Goal: Information Seeking & Learning: Find contact information

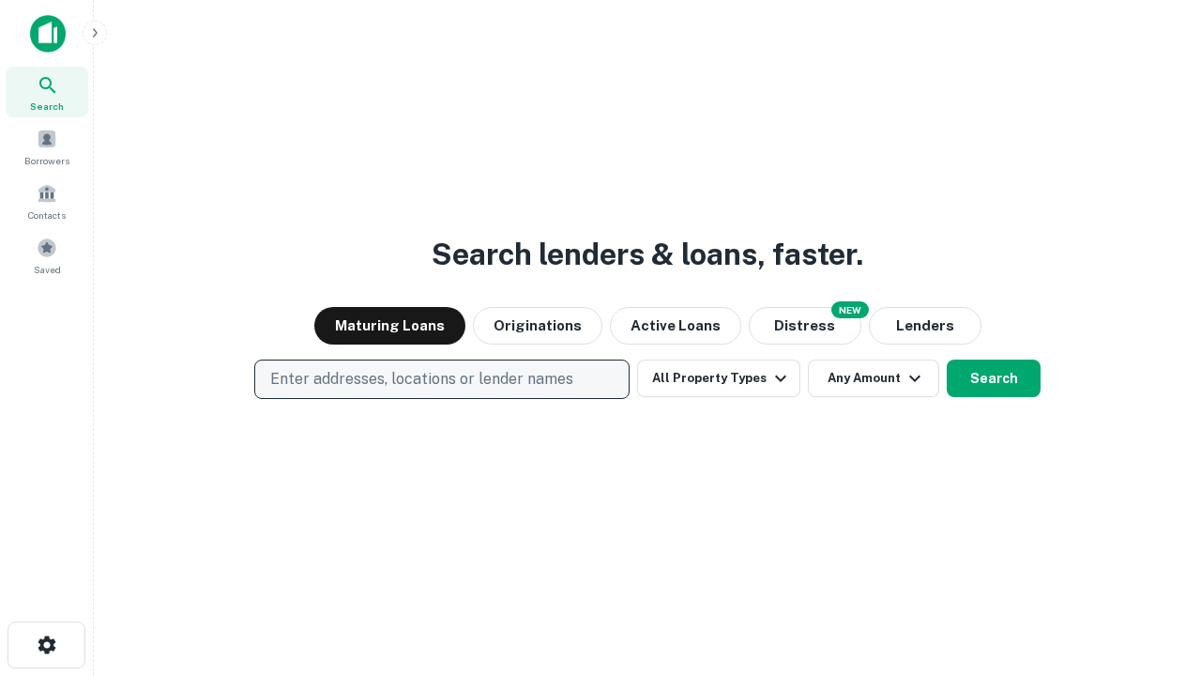
click at [441, 379] on p "Enter addresses, locations or lender names" at bounding box center [421, 379] width 303 height 23
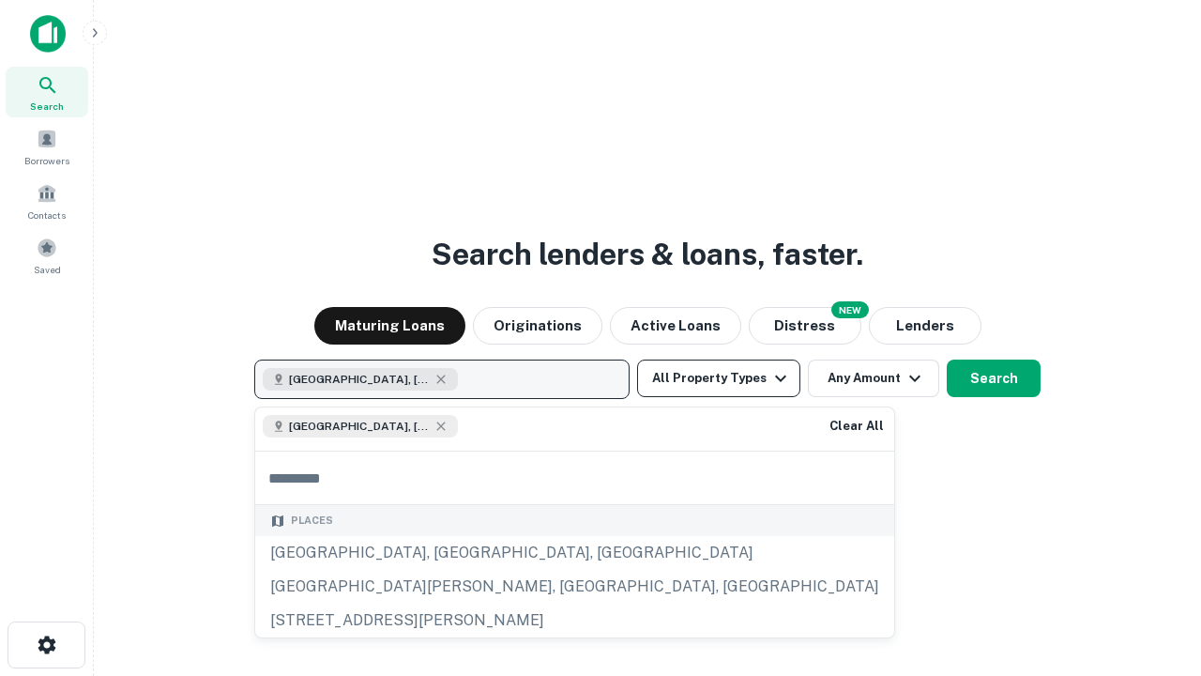
click at [719, 378] on button "All Property Types" at bounding box center [718, 379] width 163 height 38
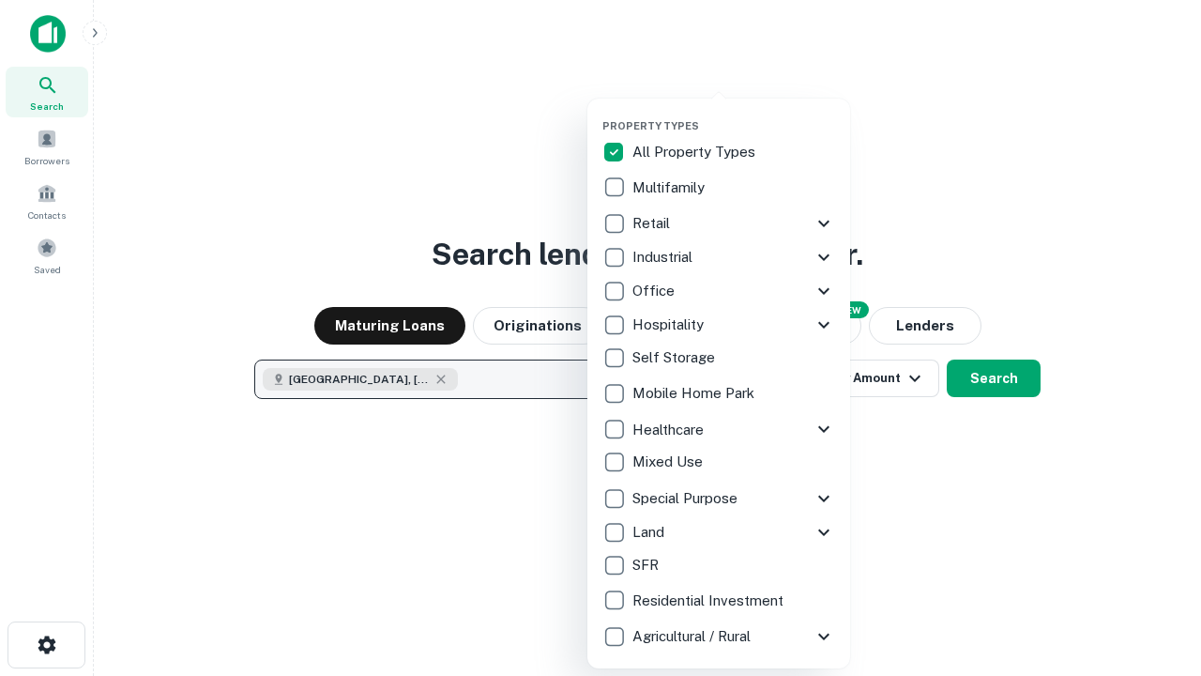
click at [734, 114] on button "button" at bounding box center [734, 114] width 263 height 1
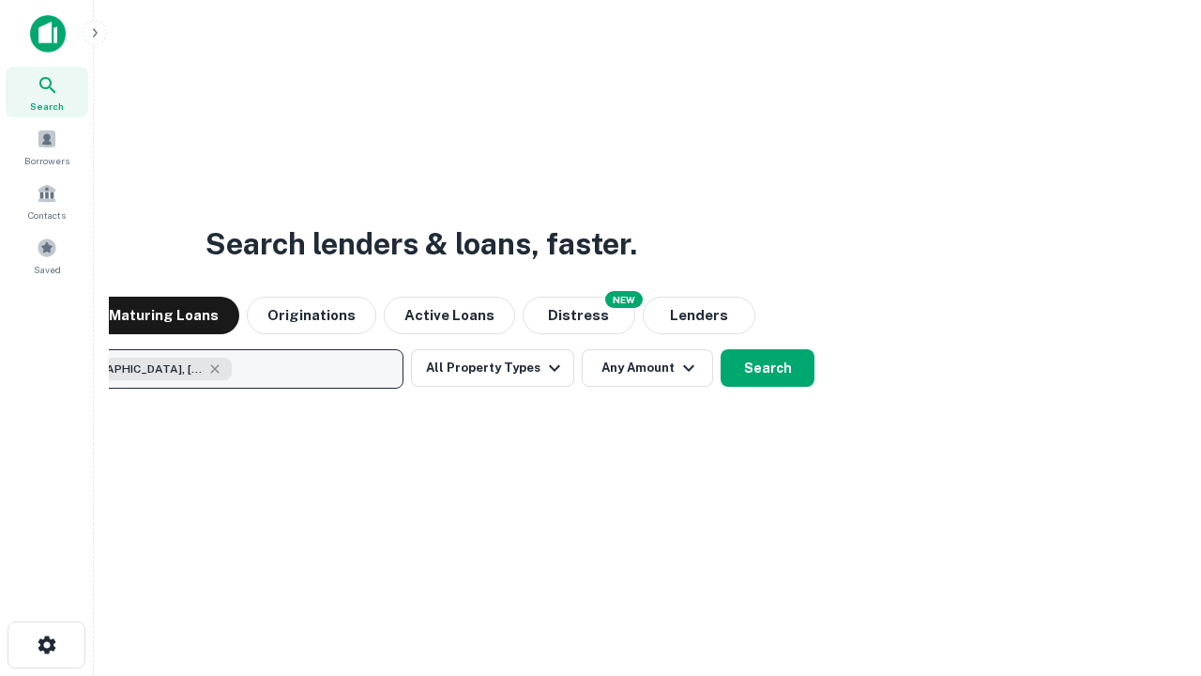
scroll to position [30, 0]
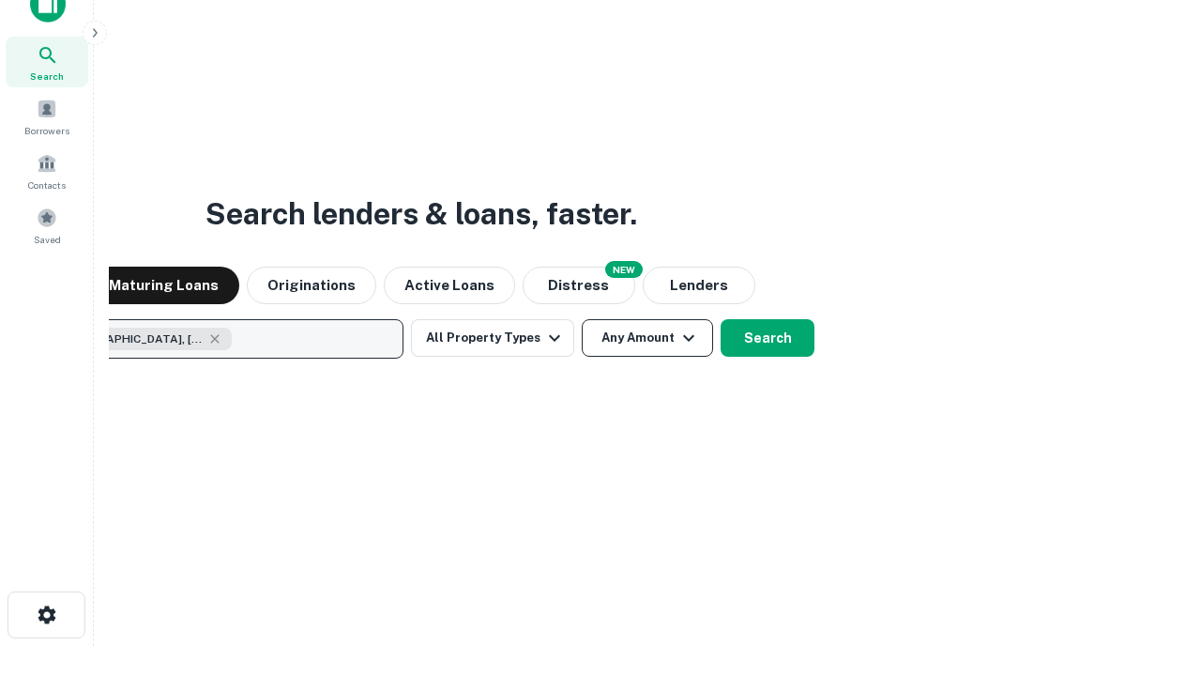
click at [582, 319] on button "Any Amount" at bounding box center [647, 338] width 131 height 38
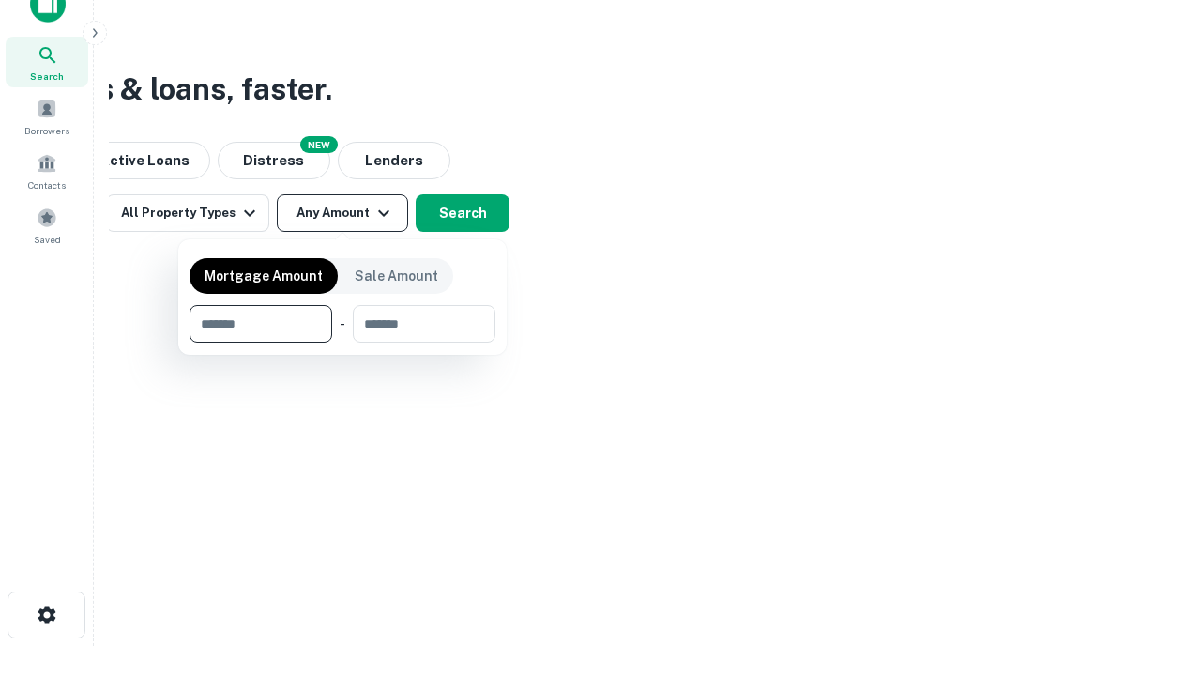
type input "*******"
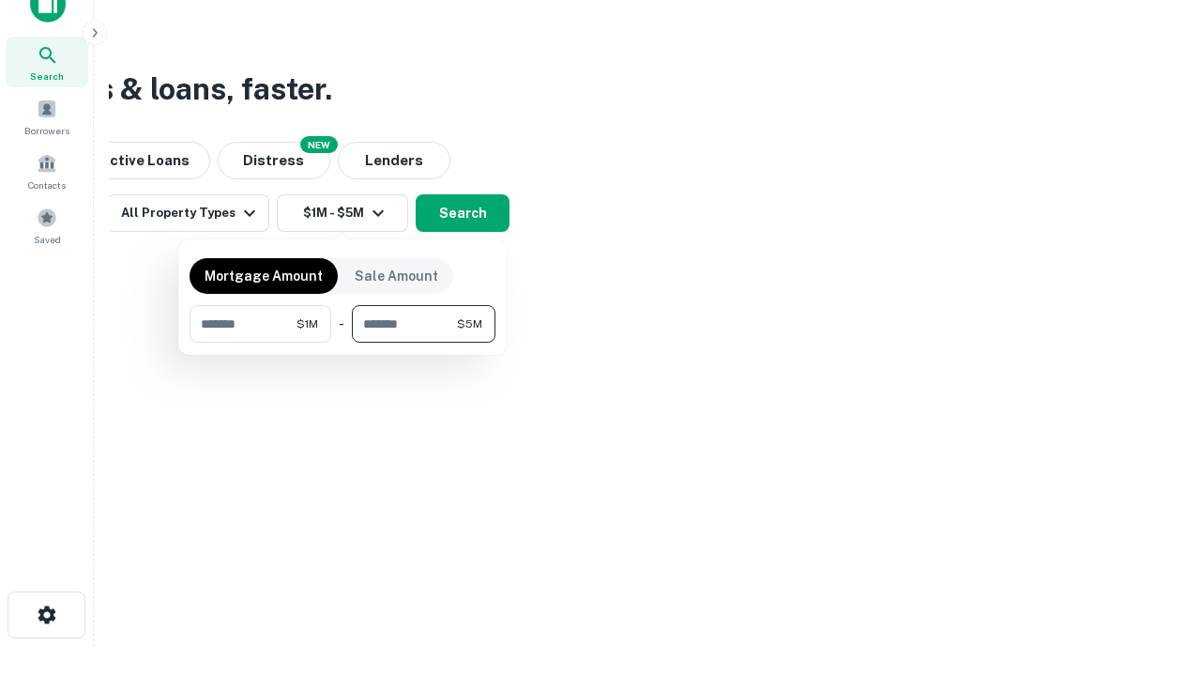
type input "*******"
click at [343, 343] on button "button" at bounding box center [343, 343] width 306 height 1
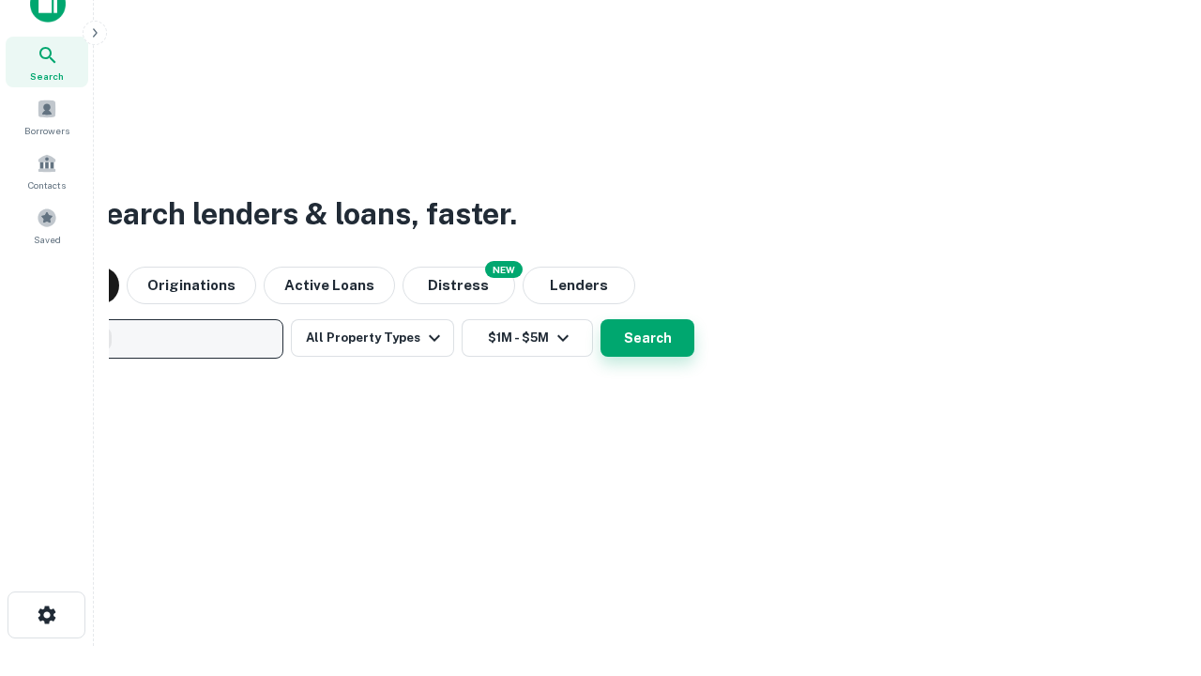
click at [601, 319] on button "Search" at bounding box center [648, 338] width 94 height 38
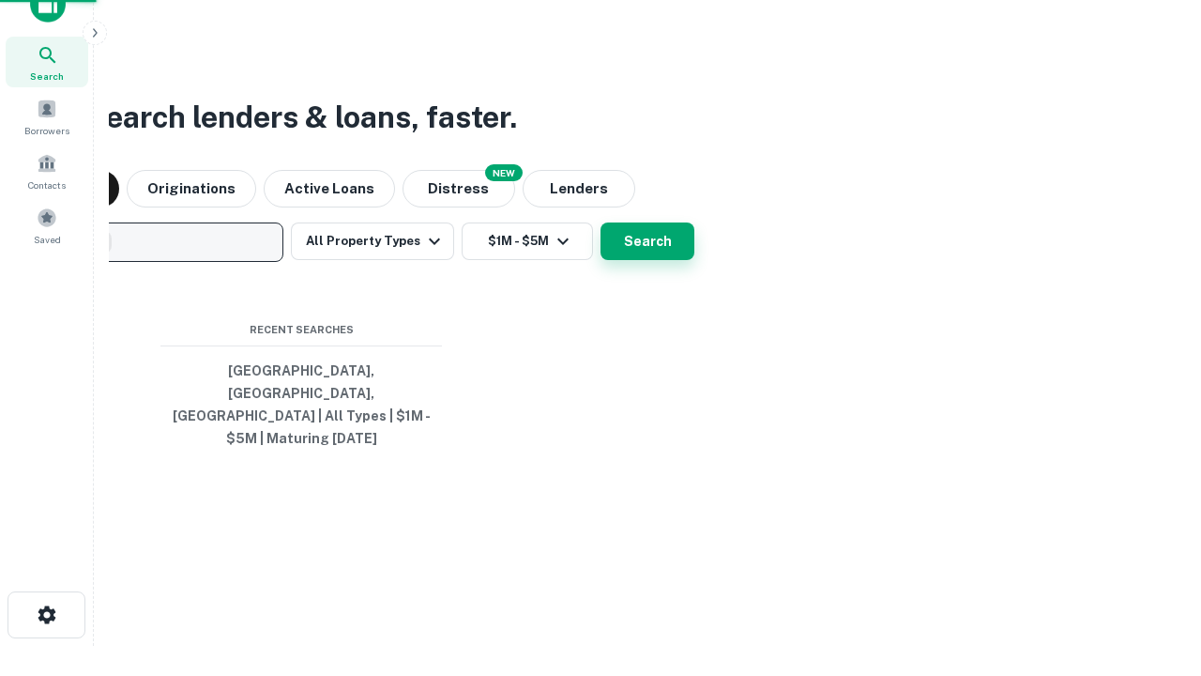
scroll to position [61, 531]
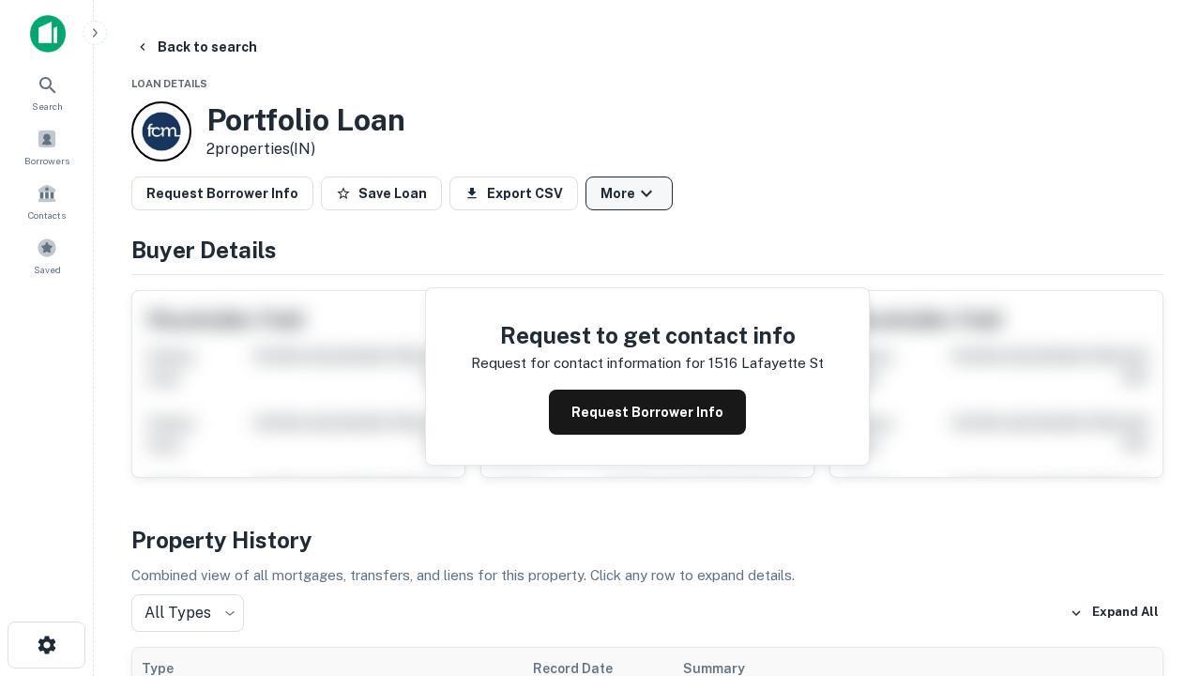
click at [629, 193] on button "More" at bounding box center [629, 193] width 87 height 34
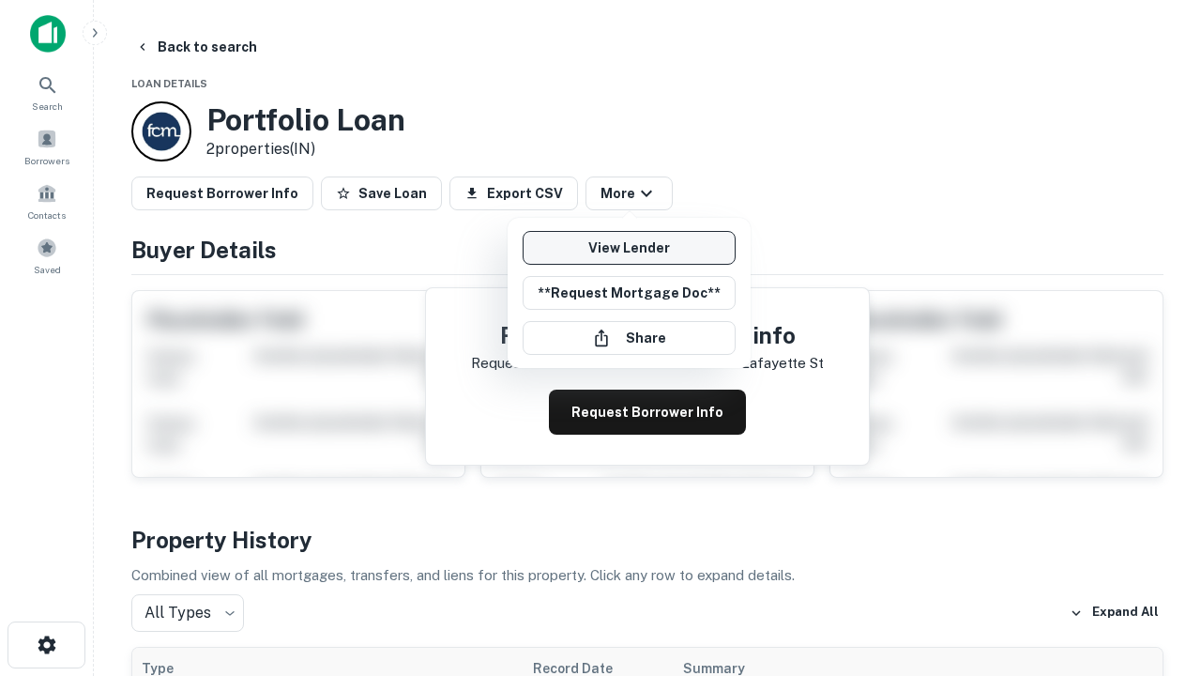
click at [629, 248] on link "View Lender" at bounding box center [629, 248] width 213 height 34
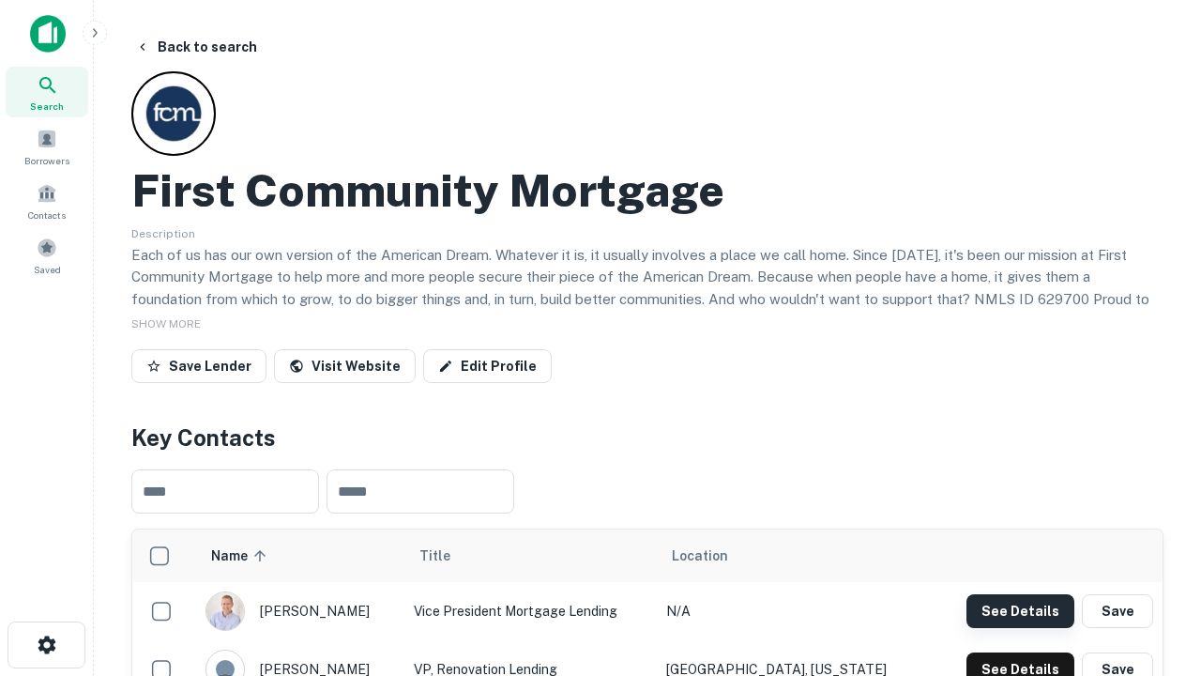
click at [1020, 610] on button "See Details" at bounding box center [1021, 611] width 108 height 34
click at [46, 645] on icon "button" at bounding box center [47, 645] width 23 height 23
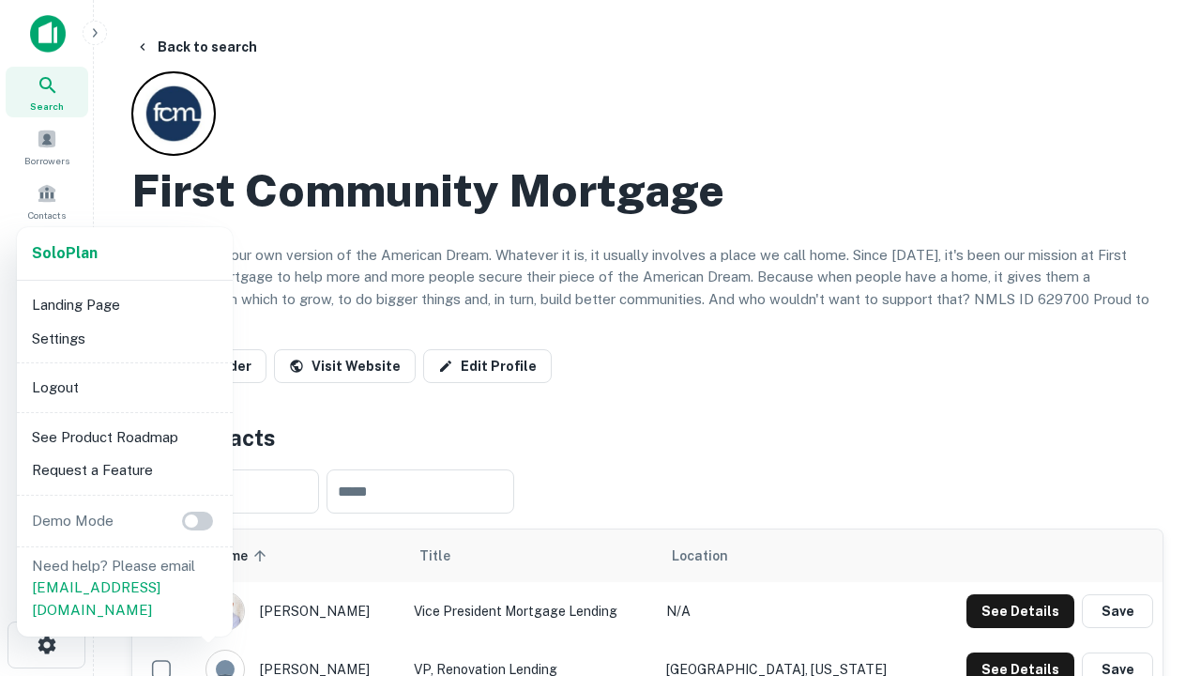
click at [124, 387] on li "Logout" at bounding box center [124, 388] width 201 height 34
